Goal: Task Accomplishment & Management: Use online tool/utility

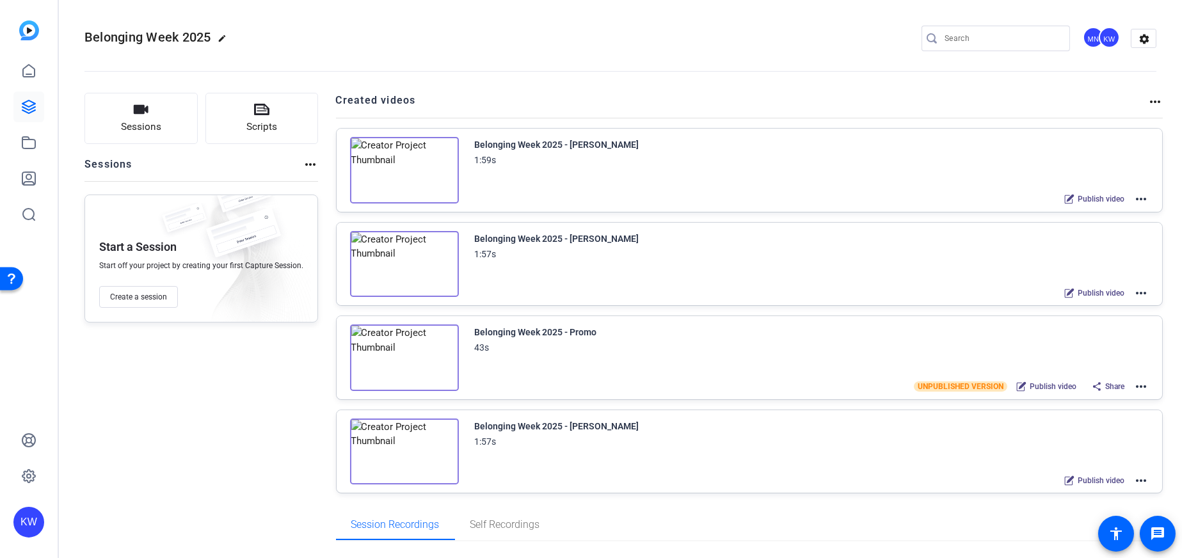
click at [400, 166] on img at bounding box center [404, 170] width 109 height 67
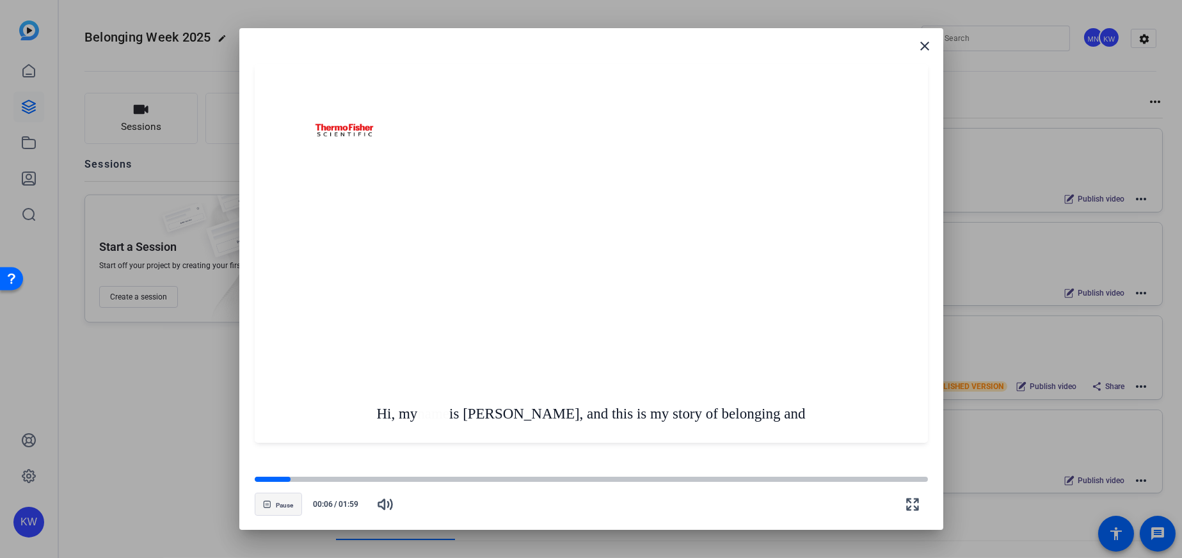
click at [278, 508] on span "Pause" at bounding box center [284, 506] width 17 height 8
click at [931, 44] on mat-icon "close" at bounding box center [925, 45] width 15 height 15
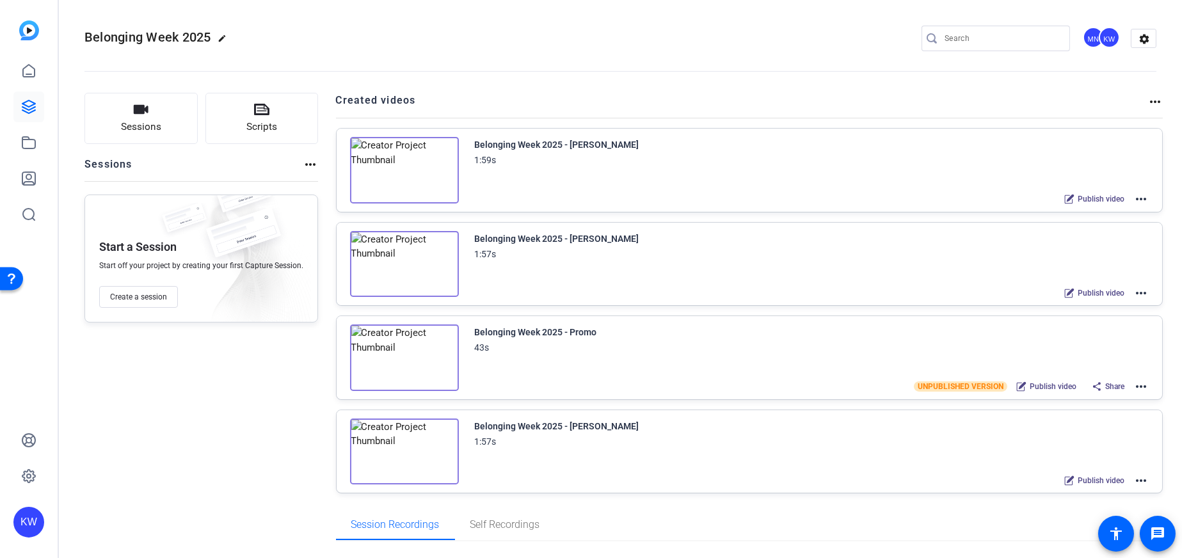
click at [1134, 197] on mat-icon "more_horiz" at bounding box center [1141, 198] width 15 height 15
click at [1088, 214] on span "Edit in Creator" at bounding box center [1088, 213] width 89 height 15
click at [399, 156] on img at bounding box center [404, 170] width 109 height 67
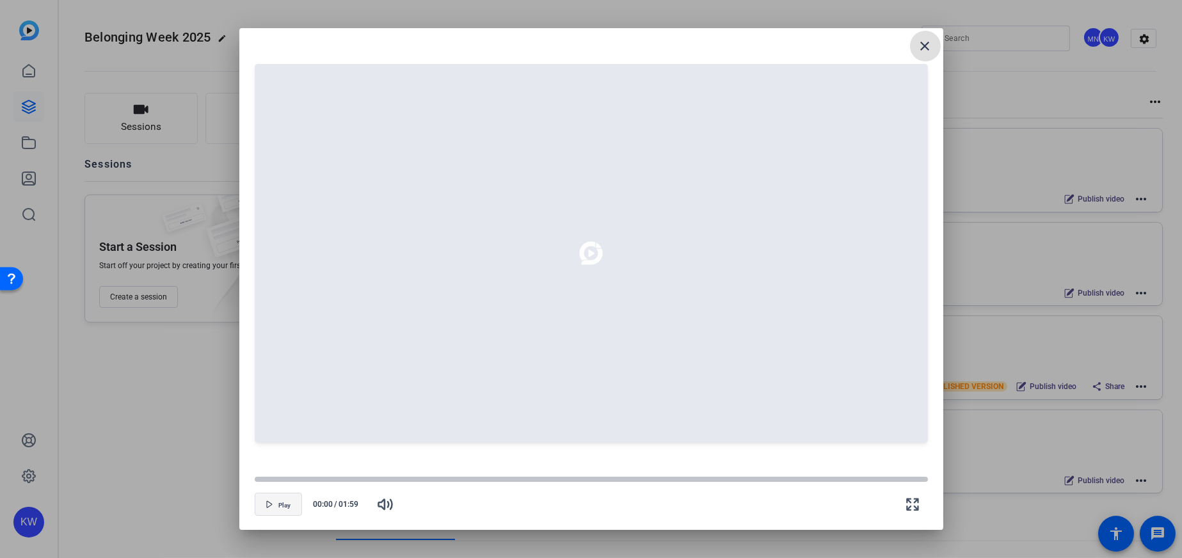
click at [291, 503] on span "button" at bounding box center [278, 504] width 46 height 31
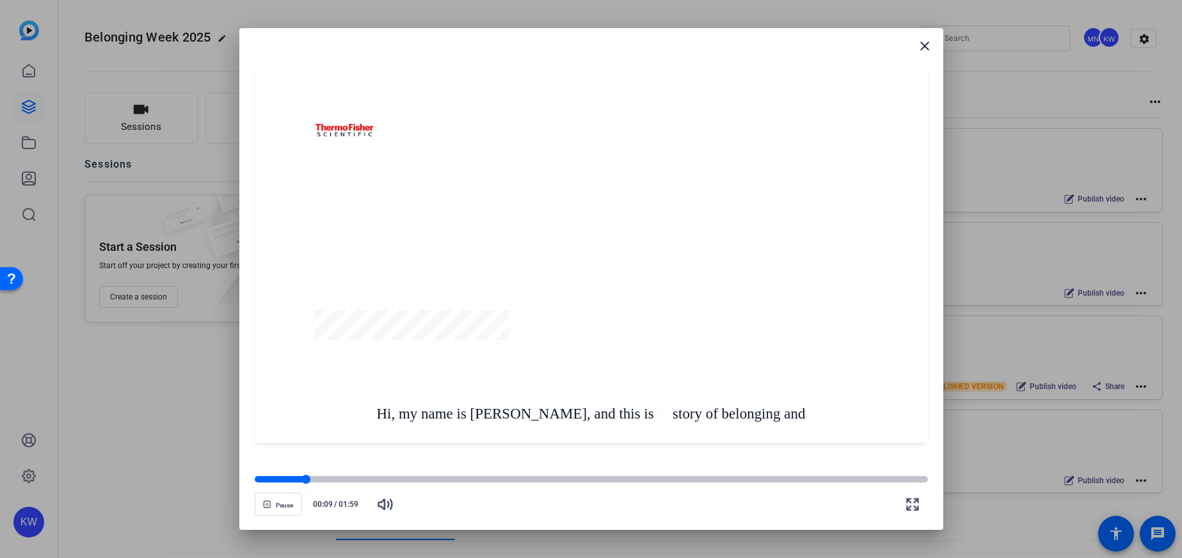
click at [335, 476] on div at bounding box center [591, 479] width 673 height 6
click at [361, 476] on div at bounding box center [591, 479] width 673 height 6
click at [278, 502] on button "Pause" at bounding box center [278, 504] width 47 height 23
click at [314, 483] on div at bounding box center [591, 479] width 673 height 9
click at [282, 497] on span "button" at bounding box center [278, 504] width 46 height 31
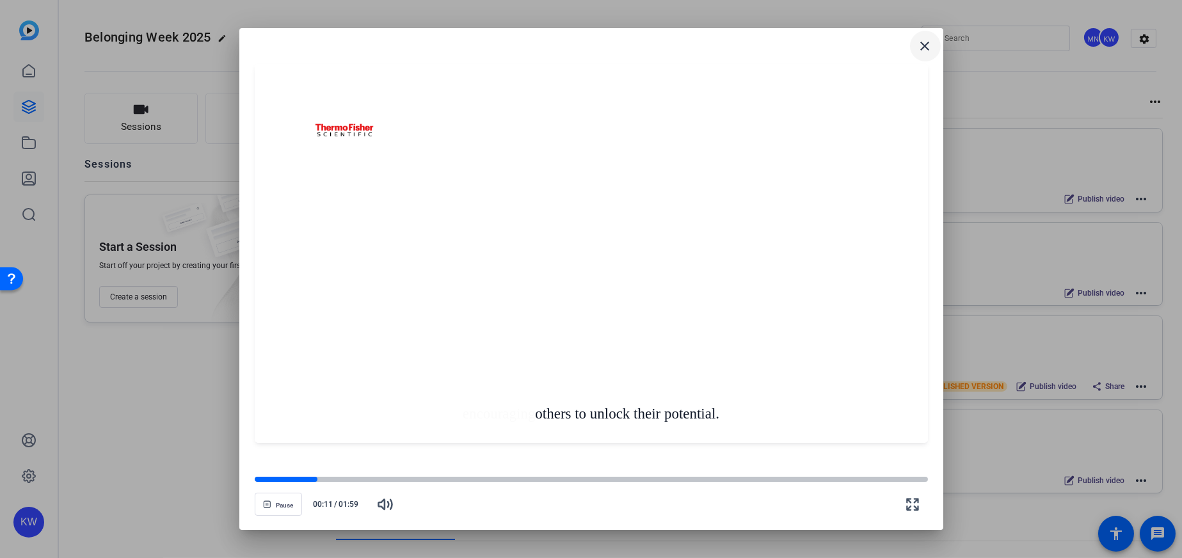
click at [922, 48] on mat-icon "close" at bounding box center [925, 45] width 15 height 15
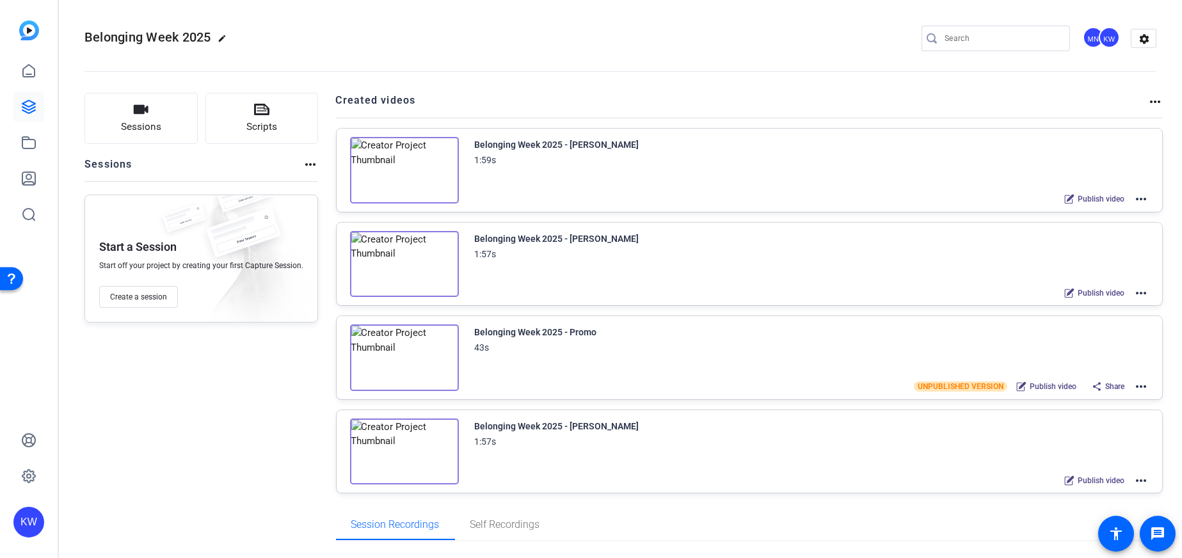
click at [416, 169] on img at bounding box center [404, 170] width 109 height 67
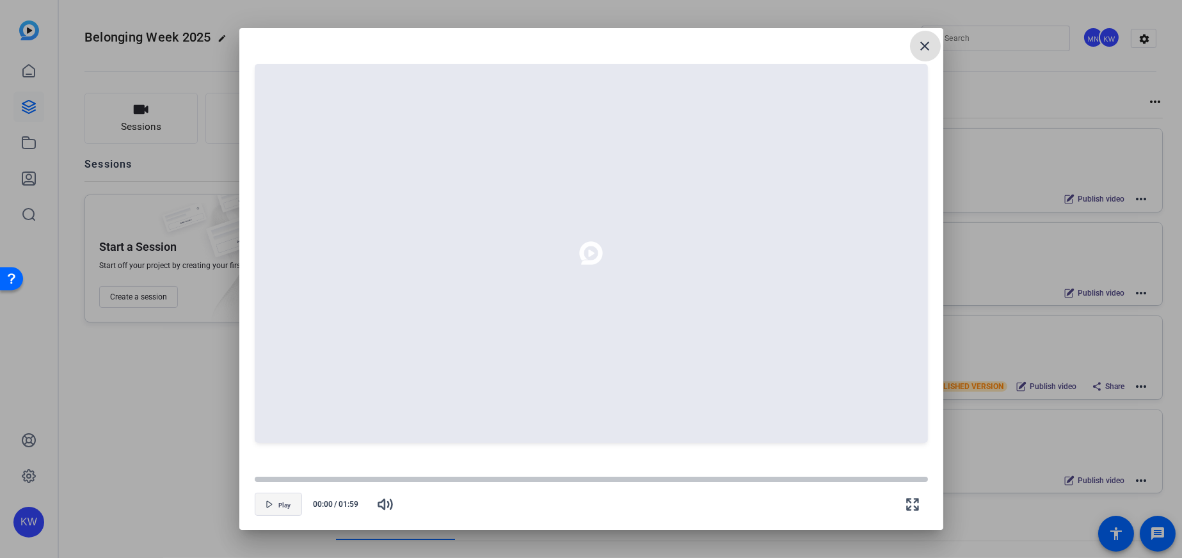
click at [282, 503] on span "Play" at bounding box center [284, 506] width 12 height 8
click at [276, 476] on div at bounding box center [591, 479] width 673 height 6
click at [275, 500] on span "button" at bounding box center [278, 504] width 46 height 31
click at [268, 508] on icon "button" at bounding box center [269, 505] width 5 height 6
click at [920, 44] on mat-icon "close" at bounding box center [925, 45] width 15 height 15
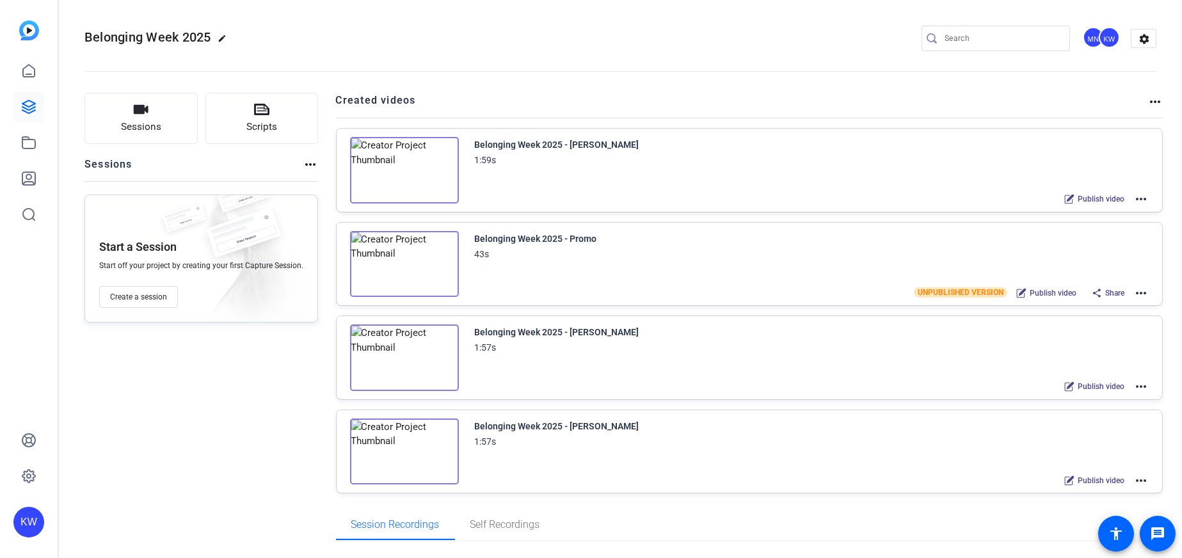
click at [418, 175] on img at bounding box center [404, 170] width 109 height 67
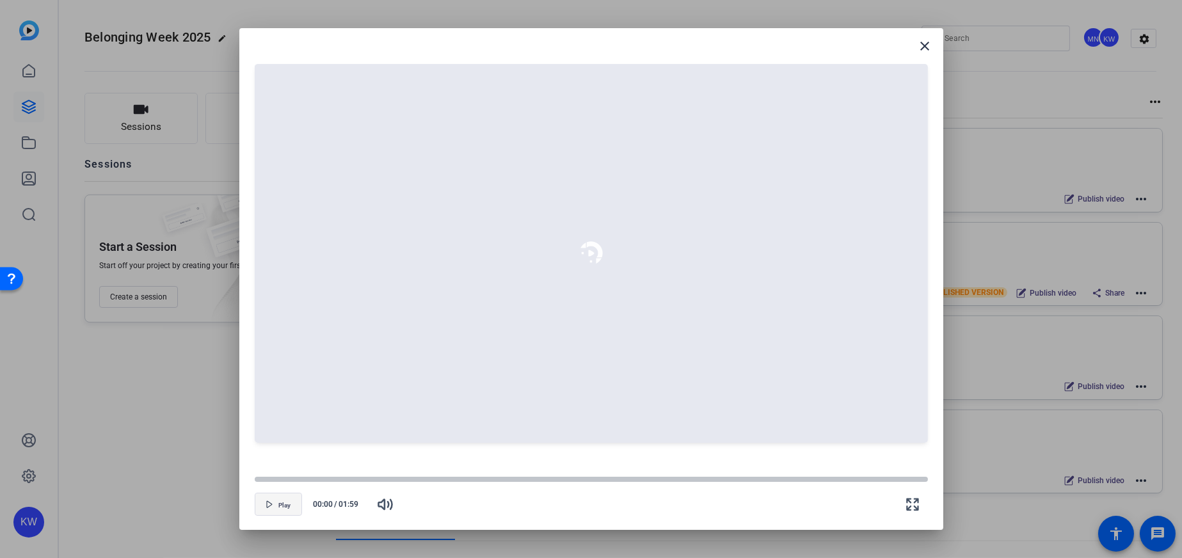
click at [294, 505] on span "button" at bounding box center [278, 504] width 46 height 31
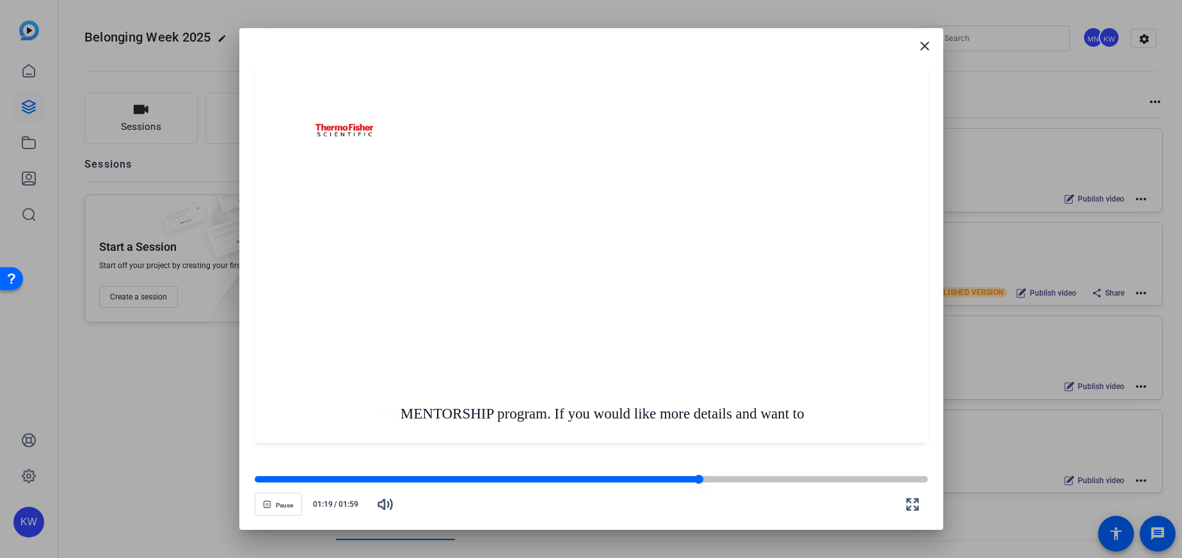
click at [517, 478] on div at bounding box center [477, 479] width 444 height 6
click at [461, 477] on div at bounding box center [391, 479] width 272 height 6
click at [433, 479] on div at bounding box center [359, 479] width 209 height 6
click at [421, 478] on div at bounding box center [349, 479] width 189 height 6
drag, startPoint x: 284, startPoint y: 508, endPoint x: 296, endPoint y: 494, distance: 18.2
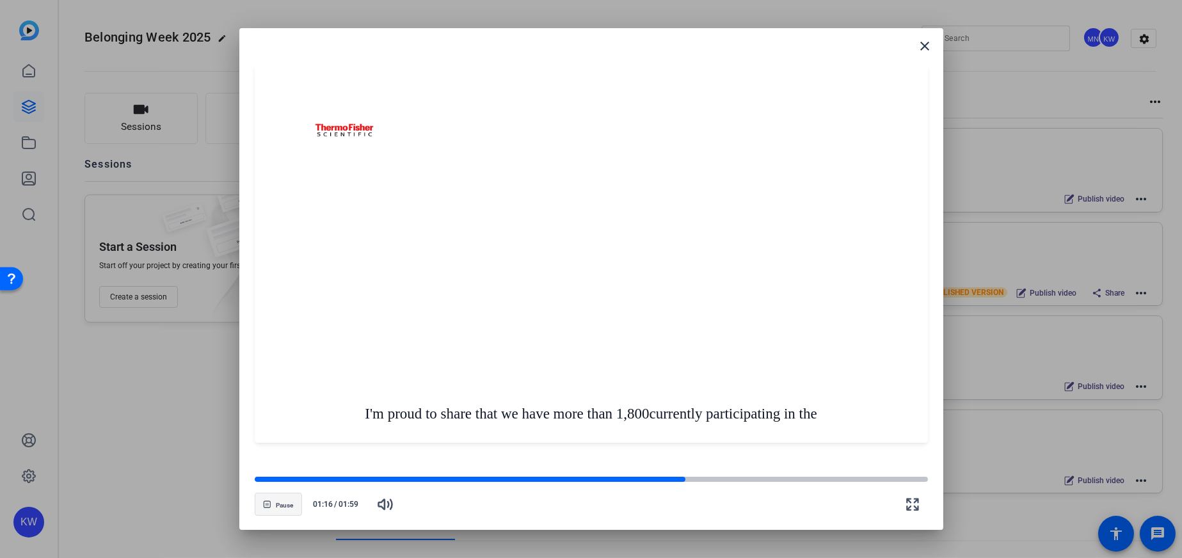
click at [284, 508] on span "Pause" at bounding box center [284, 506] width 17 height 8
click at [925, 40] on mat-icon "close" at bounding box center [925, 45] width 15 height 15
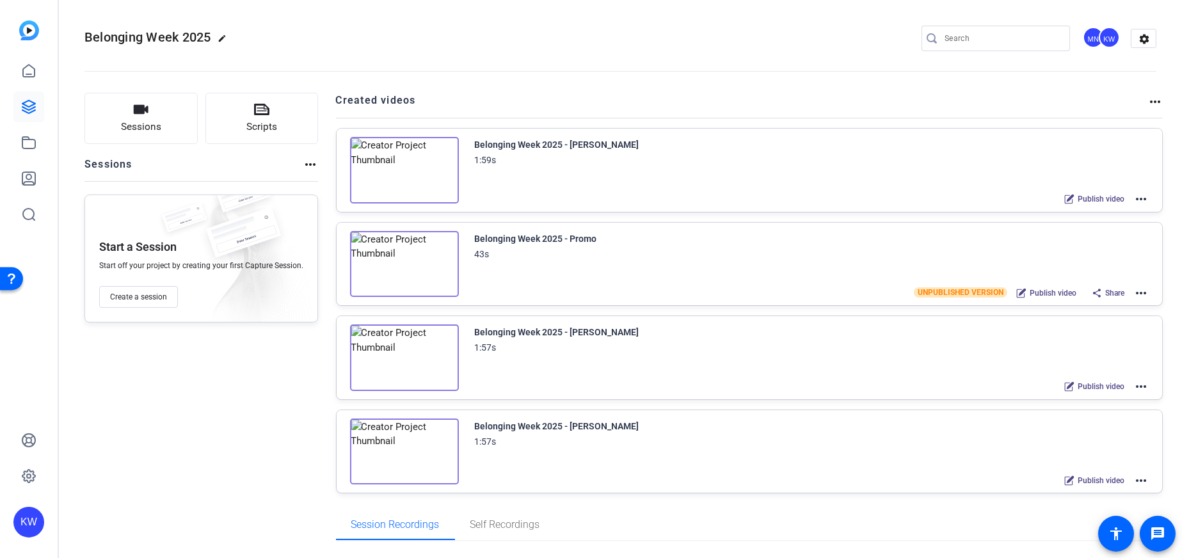
click at [394, 162] on img at bounding box center [404, 170] width 109 height 67
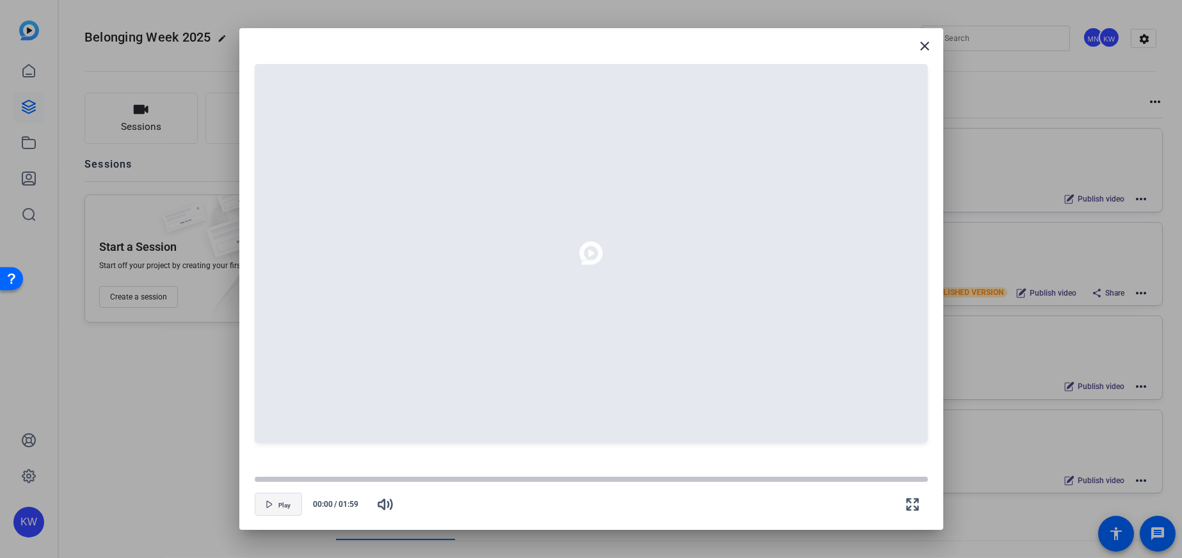
click at [286, 508] on span "Play" at bounding box center [284, 506] width 12 height 8
click at [284, 497] on span "button" at bounding box center [278, 504] width 46 height 31
